Goal: Task Accomplishment & Management: Manage account settings

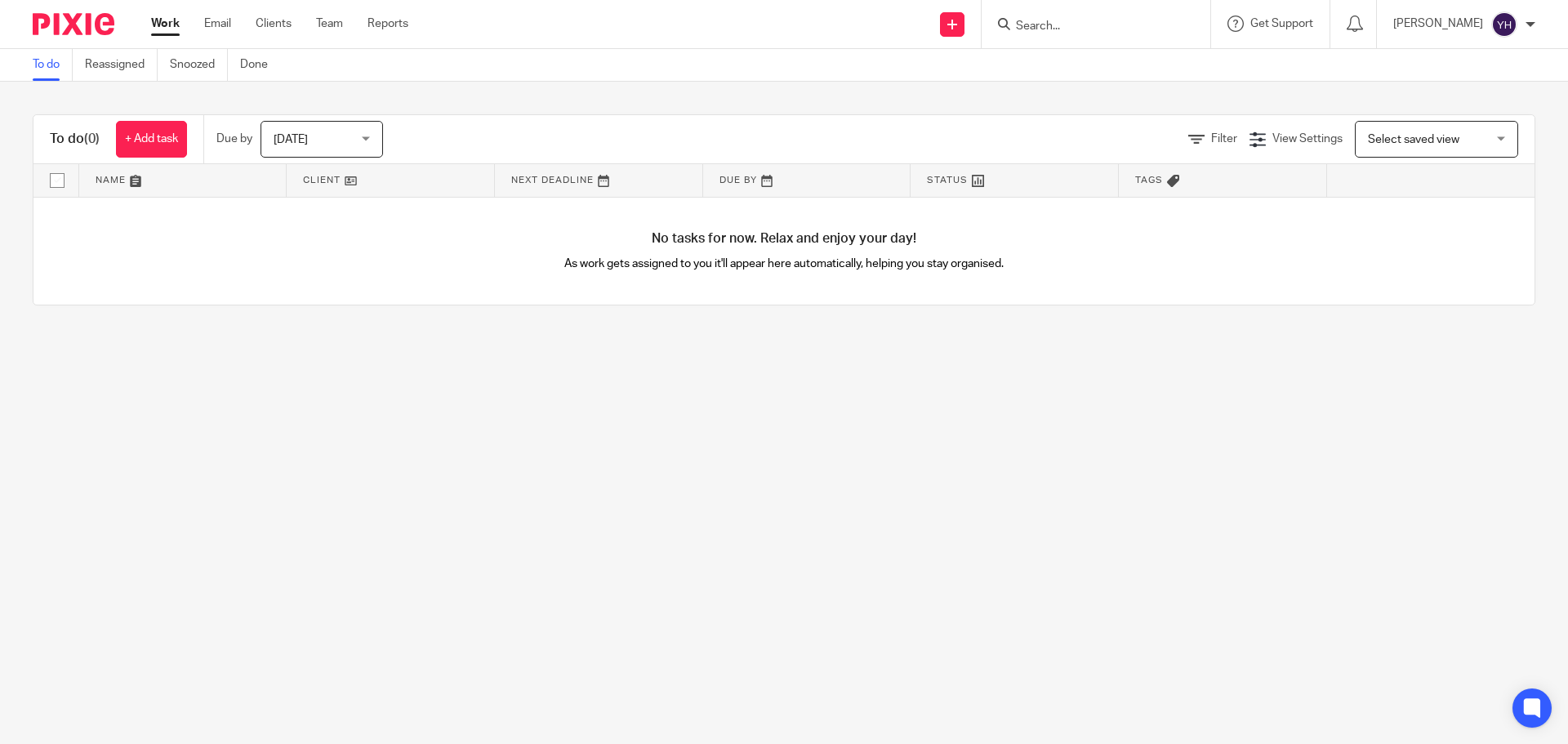
click at [1029, 21] on input "Search" at bounding box center [1087, 26] width 147 height 15
type input "roaster"
click at [1051, 65] on link at bounding box center [1112, 63] width 203 height 24
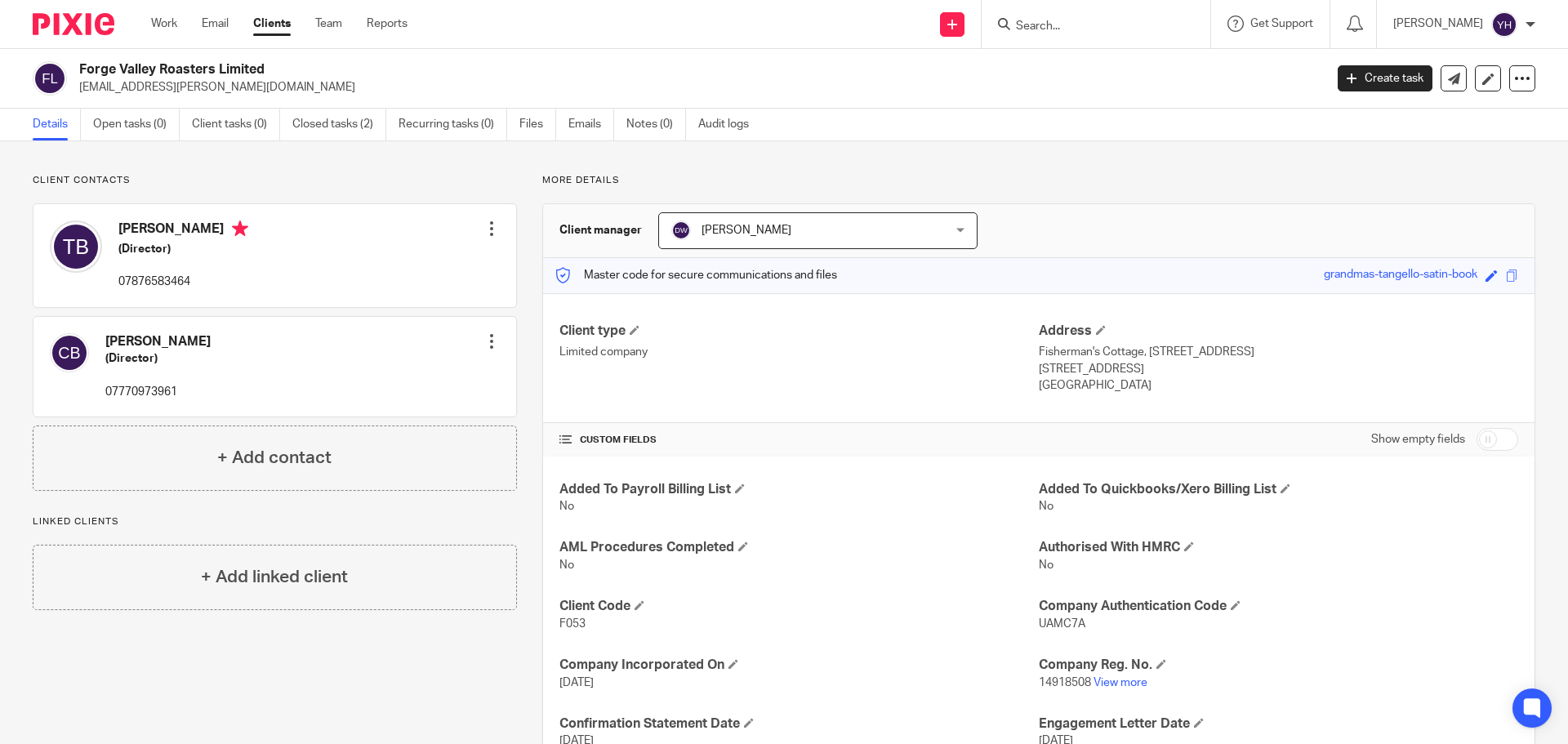
click at [487, 232] on div at bounding box center [491, 228] width 16 height 16
click at [397, 260] on link "Edit contact" at bounding box center [414, 265] width 156 height 23
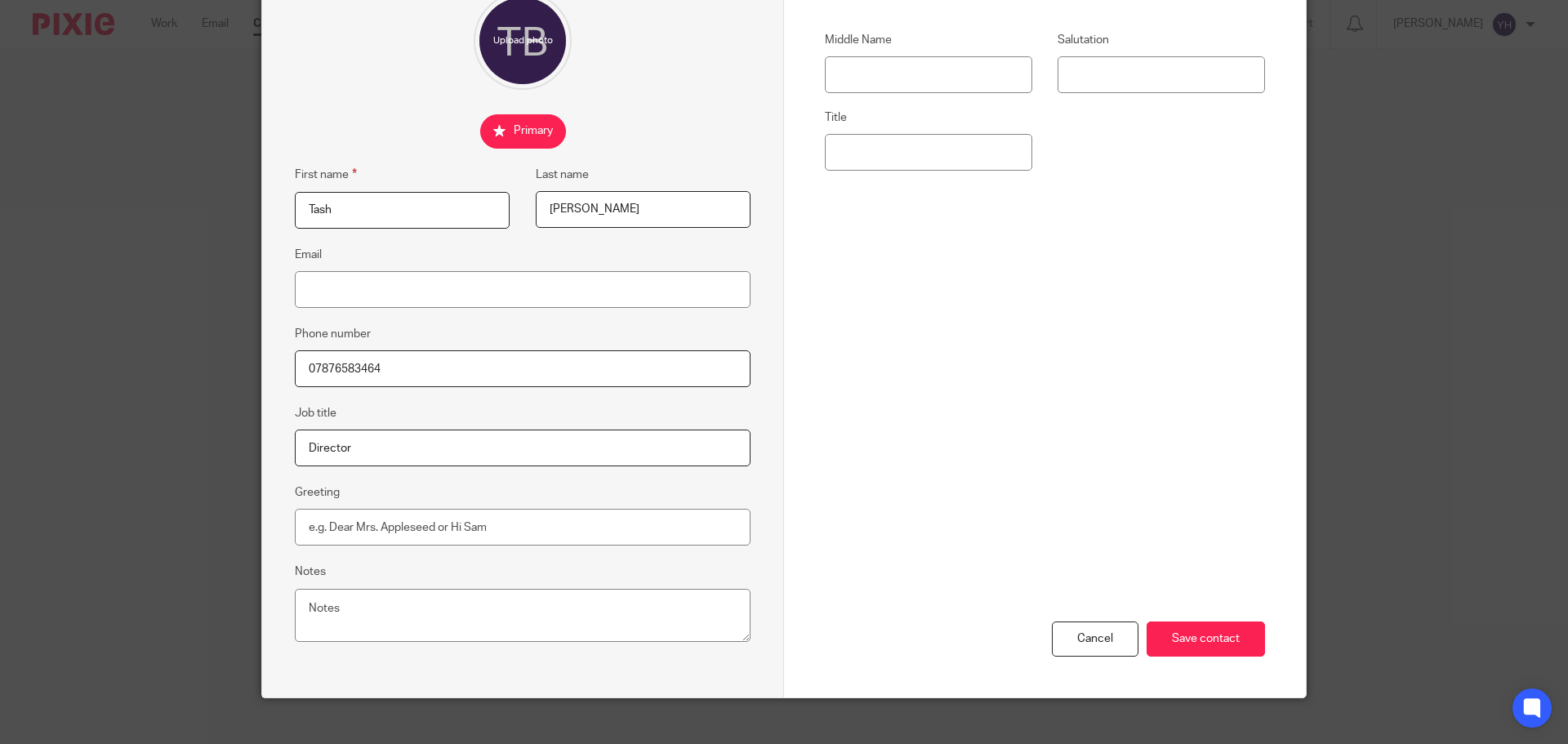
scroll to position [181, 0]
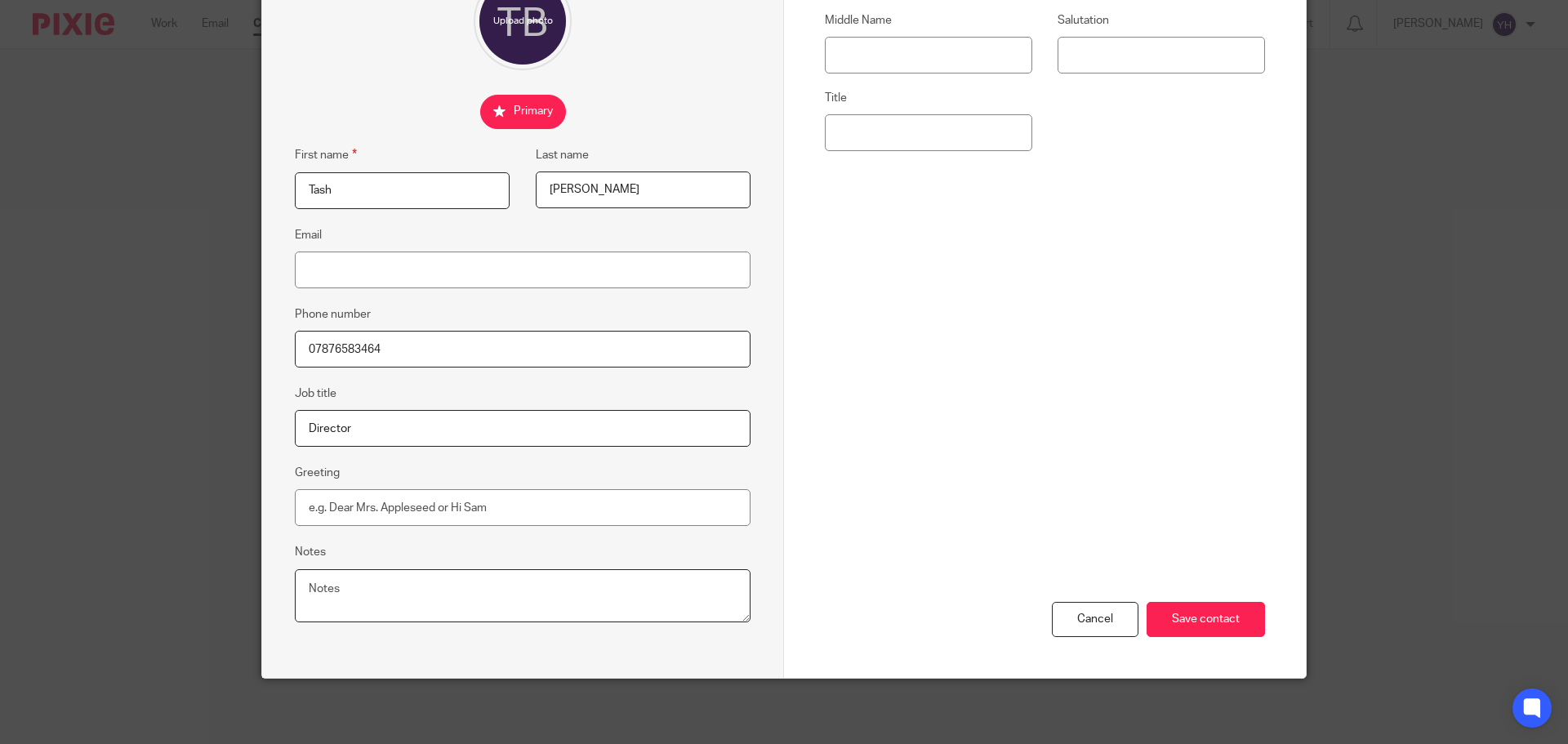
click at [348, 596] on textarea "Notes" at bounding box center [523, 597] width 456 height 54
type textarea "Invoices to be sent to accounts@forgevalleyroasters.com"
drag, startPoint x: 1193, startPoint y: 605, endPoint x: 1179, endPoint y: 605, distance: 14.0
click at [1193, 605] on input "Save contact" at bounding box center [1206, 619] width 118 height 35
click at [1187, 616] on input "Save contact" at bounding box center [1206, 619] width 118 height 35
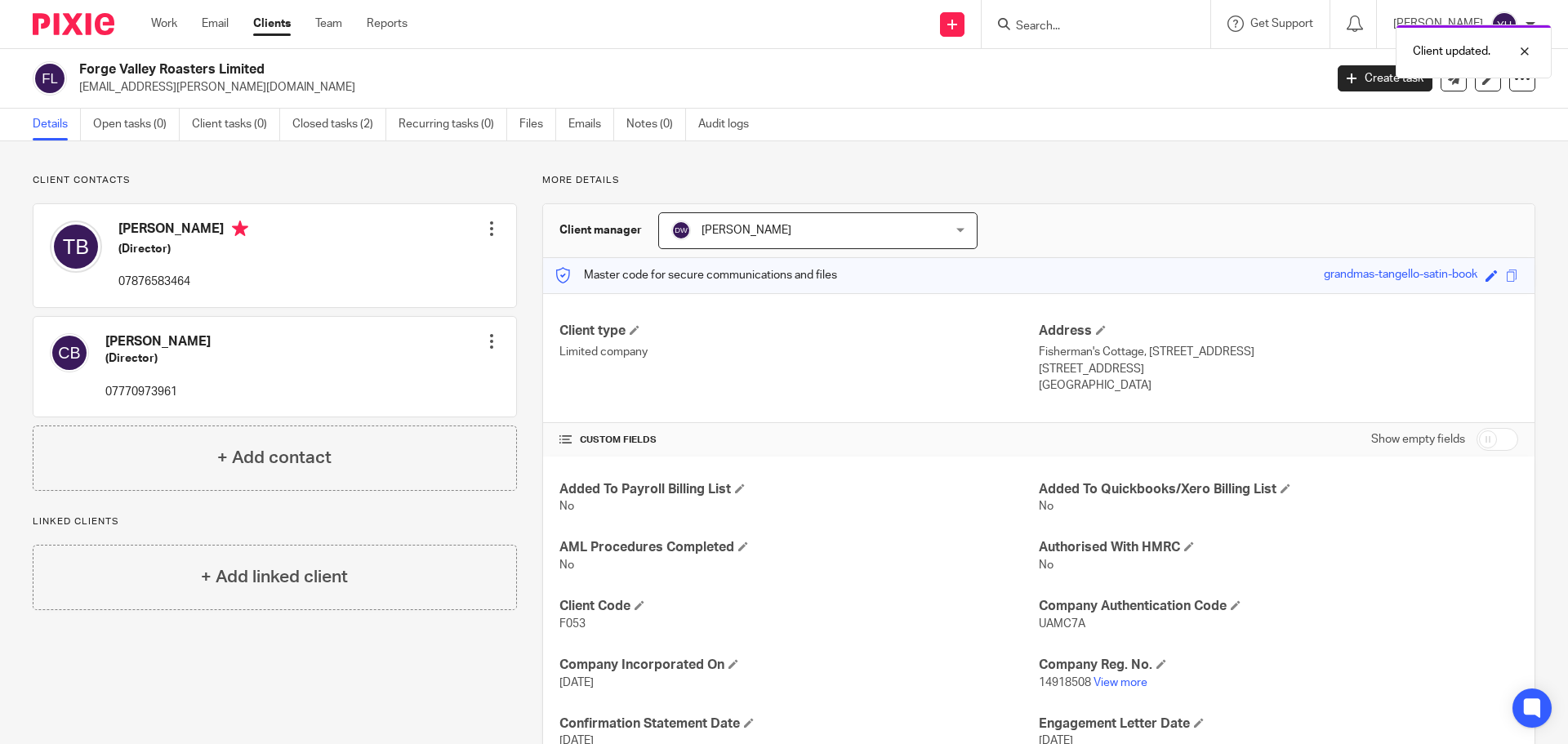
click at [1482, 437] on input "checkbox" at bounding box center [1497, 439] width 42 height 23
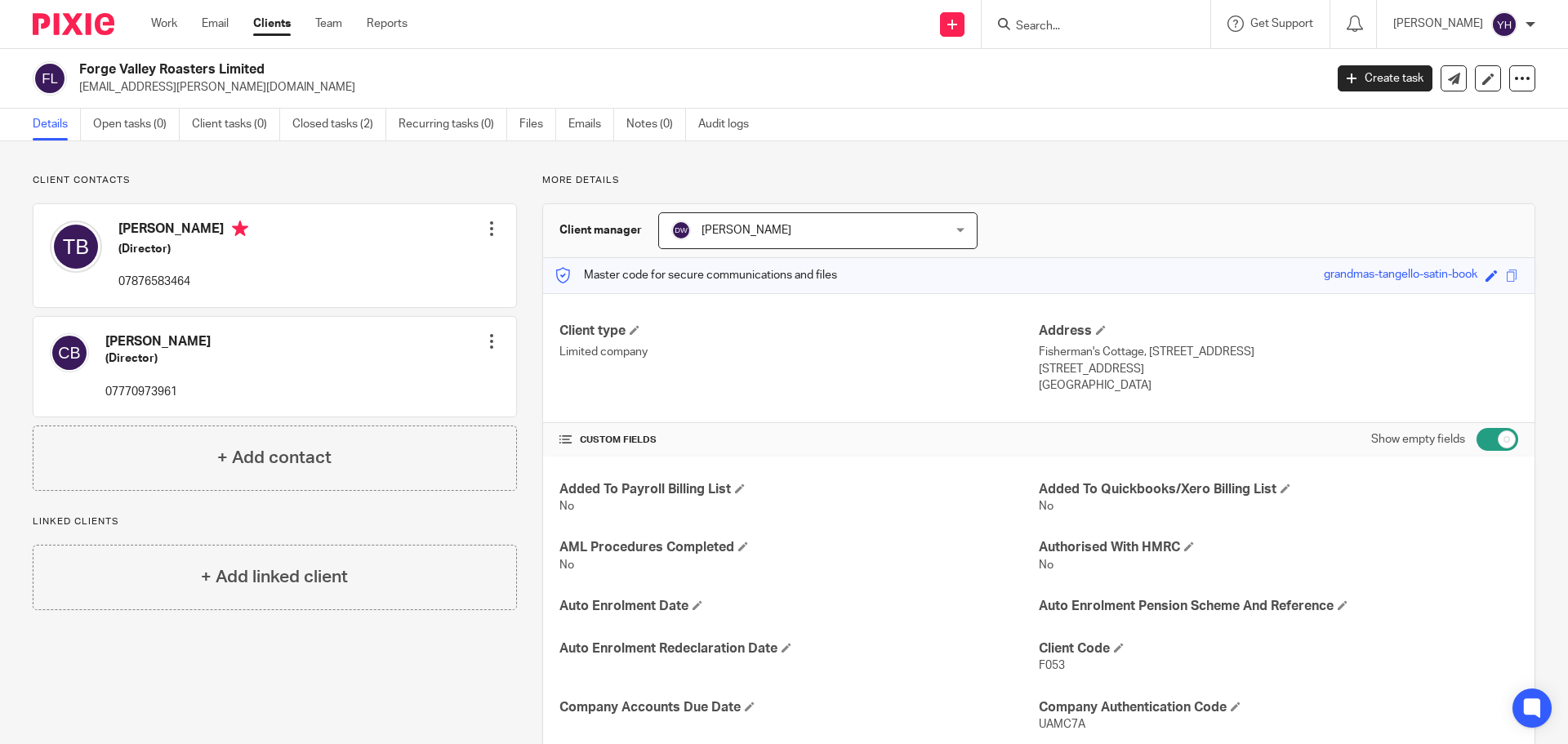
click at [1489, 432] on input "checkbox" at bounding box center [1497, 439] width 42 height 23
checkbox input "false"
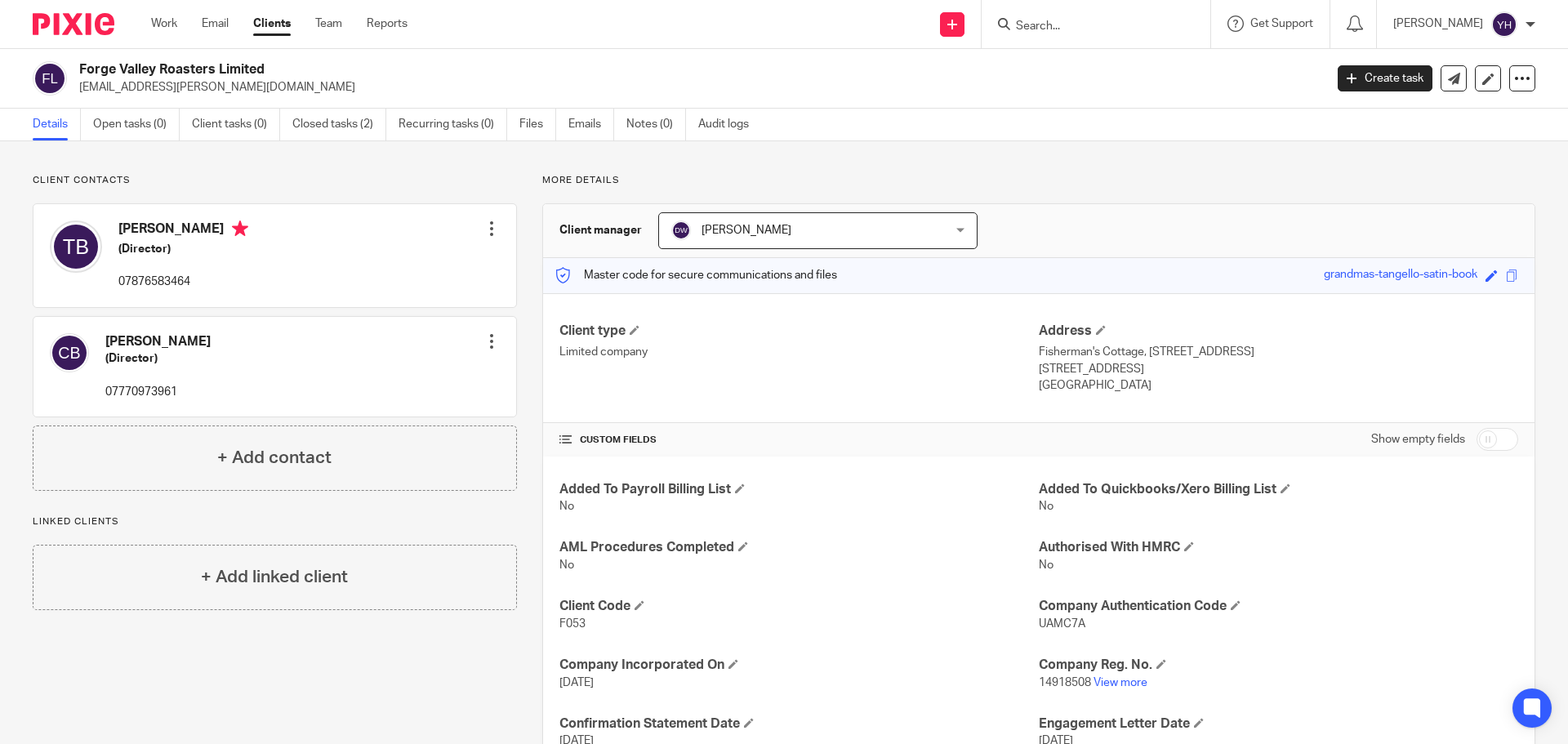
click at [326, 236] on div "Tash Brett (Director) 07876583464 Edit contact Create client from contact Expor…" at bounding box center [275, 255] width 482 height 103
click at [137, 232] on h4 "Tash Brett" at bounding box center [183, 230] width 130 height 20
click at [487, 229] on div at bounding box center [491, 228] width 16 height 16
click at [388, 256] on link "Edit contact" at bounding box center [414, 265] width 156 height 23
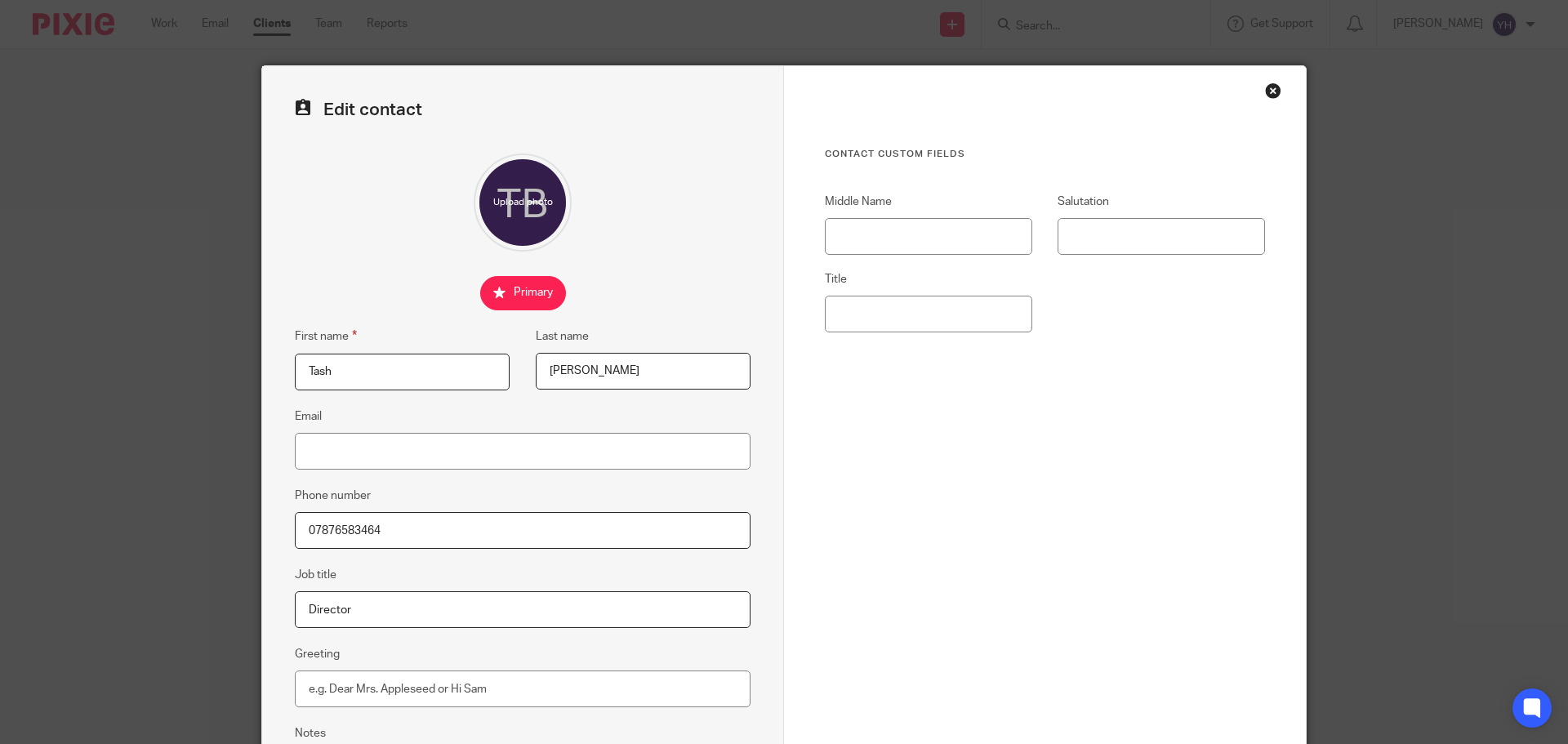
click at [1258, 81] on div "Contact Custom fields Middle Name Salutation Title Cancel Save contact" at bounding box center [1045, 462] width 522 height 793
click at [1266, 88] on div "Close this dialog window" at bounding box center [1273, 90] width 16 height 16
